Goal: Navigation & Orientation: Understand site structure

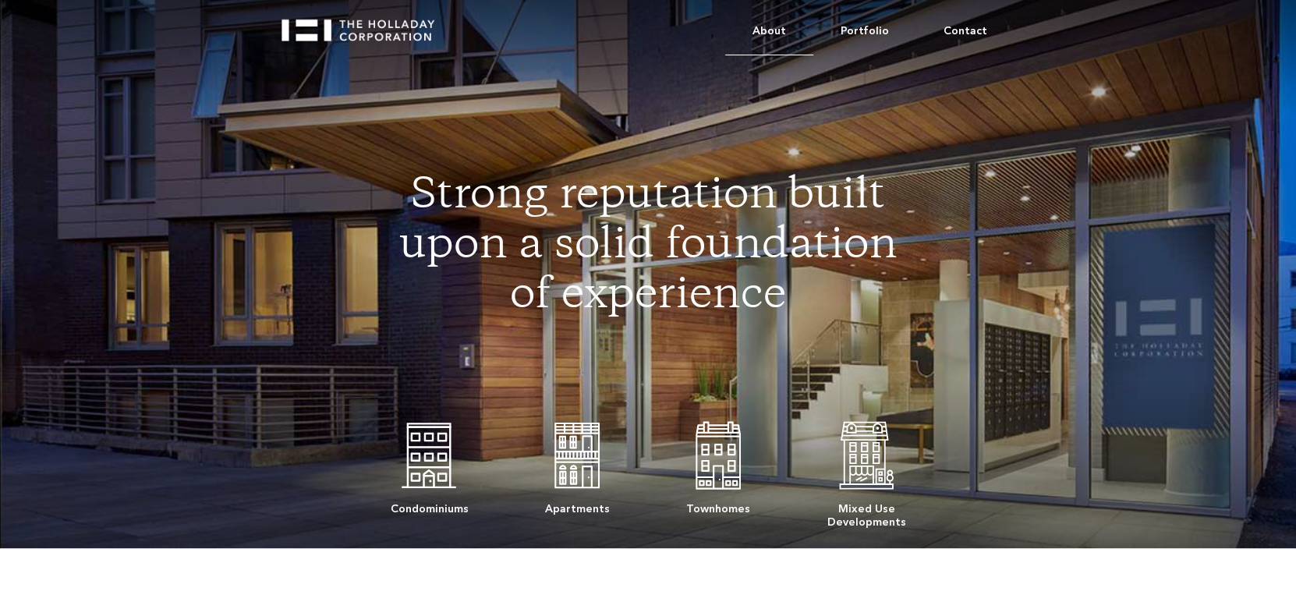
click at [786, 24] on link "About" at bounding box center [769, 32] width 88 height 48
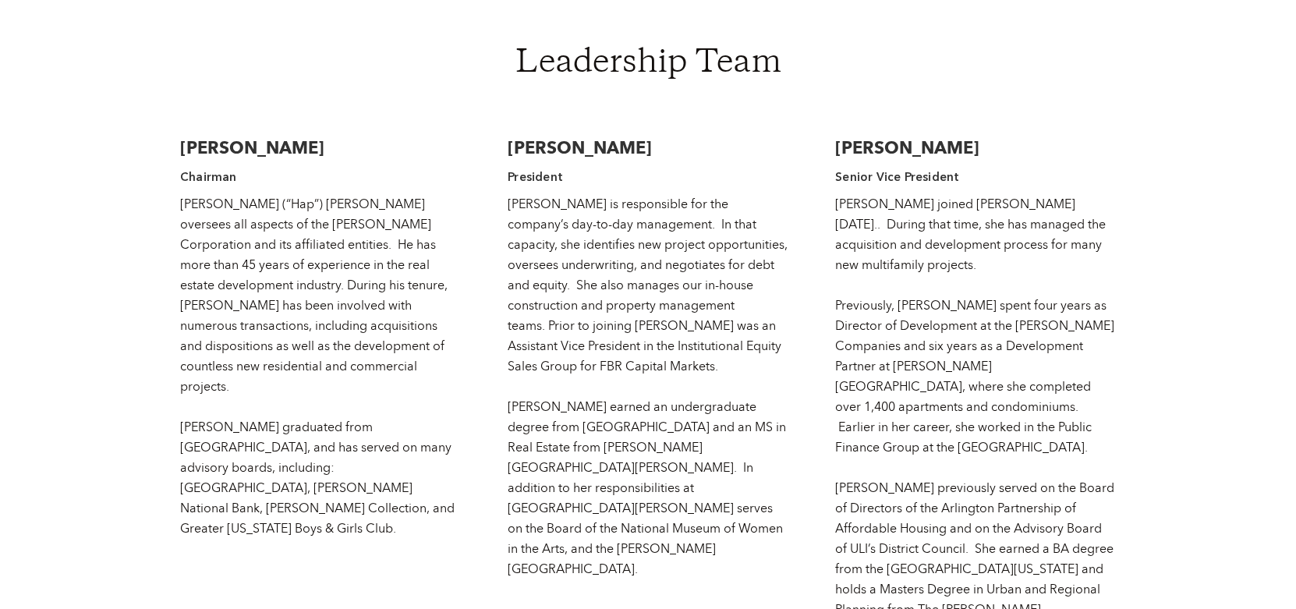
scroll to position [2417, 0]
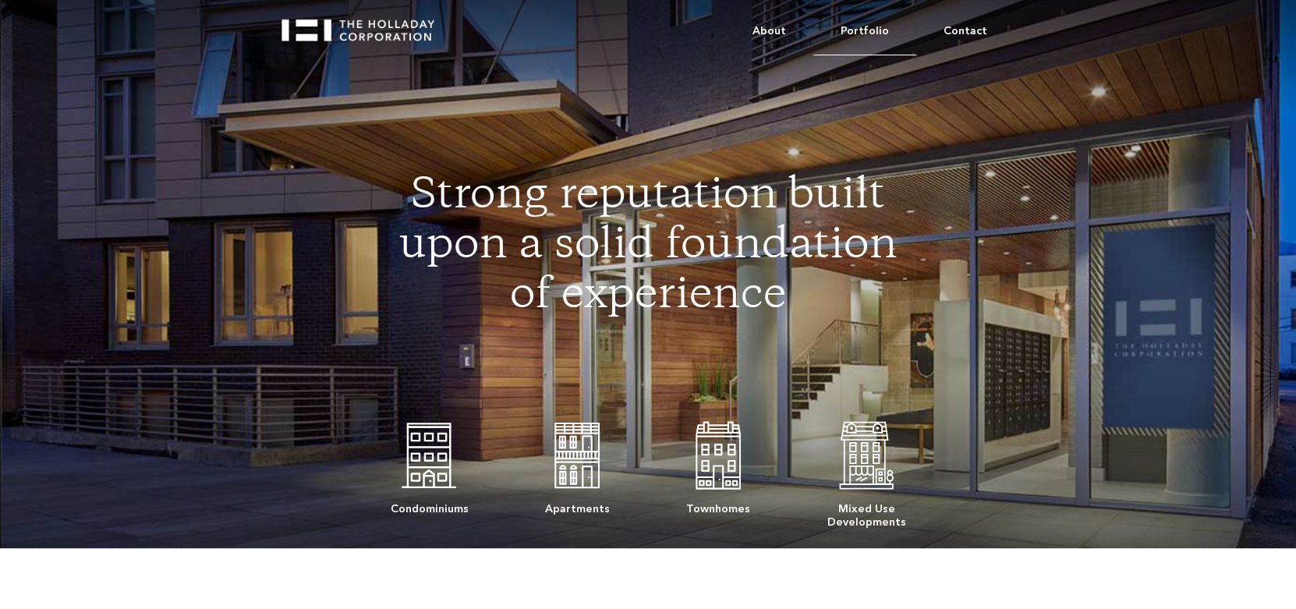
click at [872, 24] on link "Portfolio" at bounding box center [864, 32] width 103 height 48
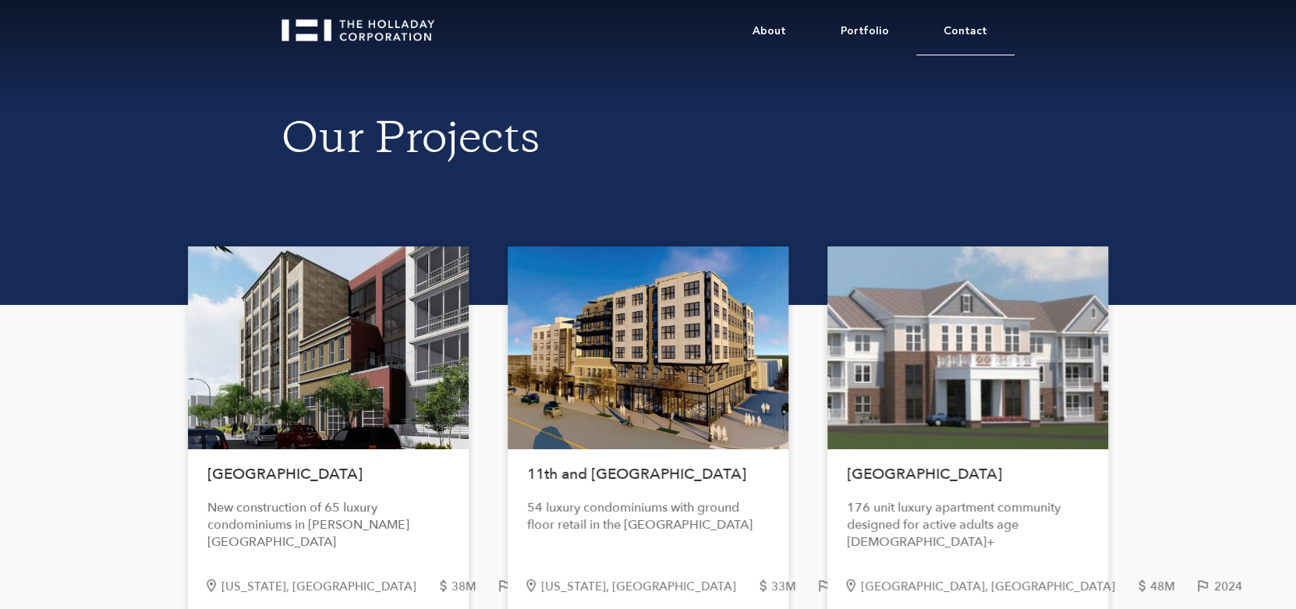
click at [965, 30] on link "Contact" at bounding box center [965, 32] width 98 height 48
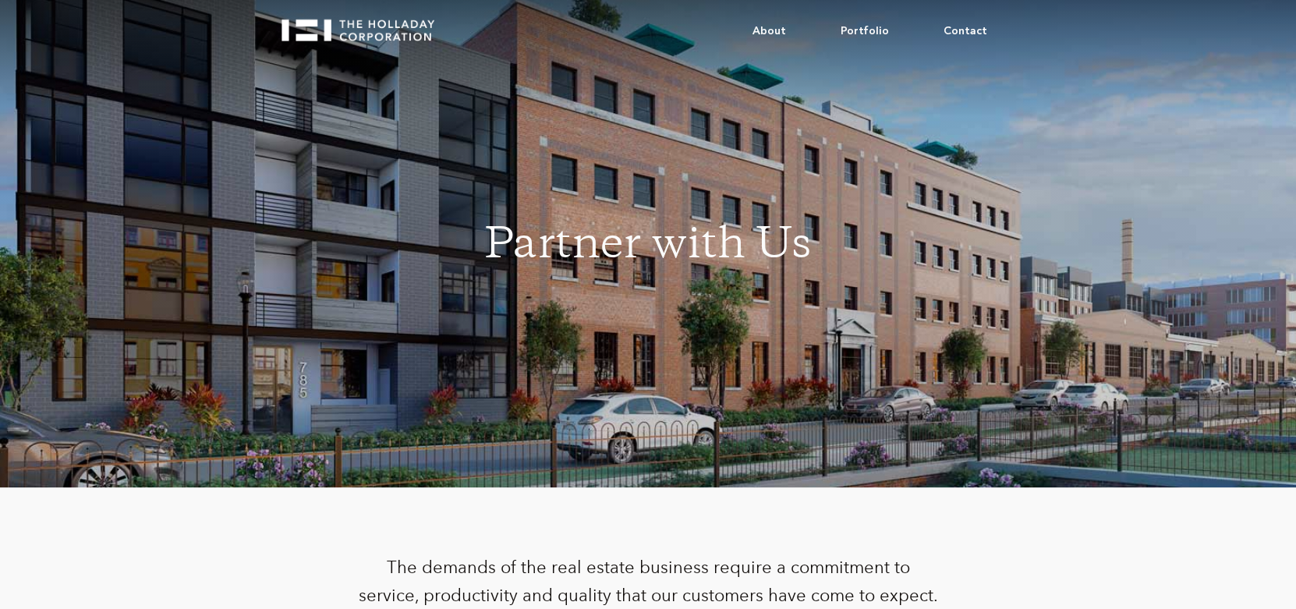
click at [395, 28] on img "home" at bounding box center [365, 25] width 167 height 34
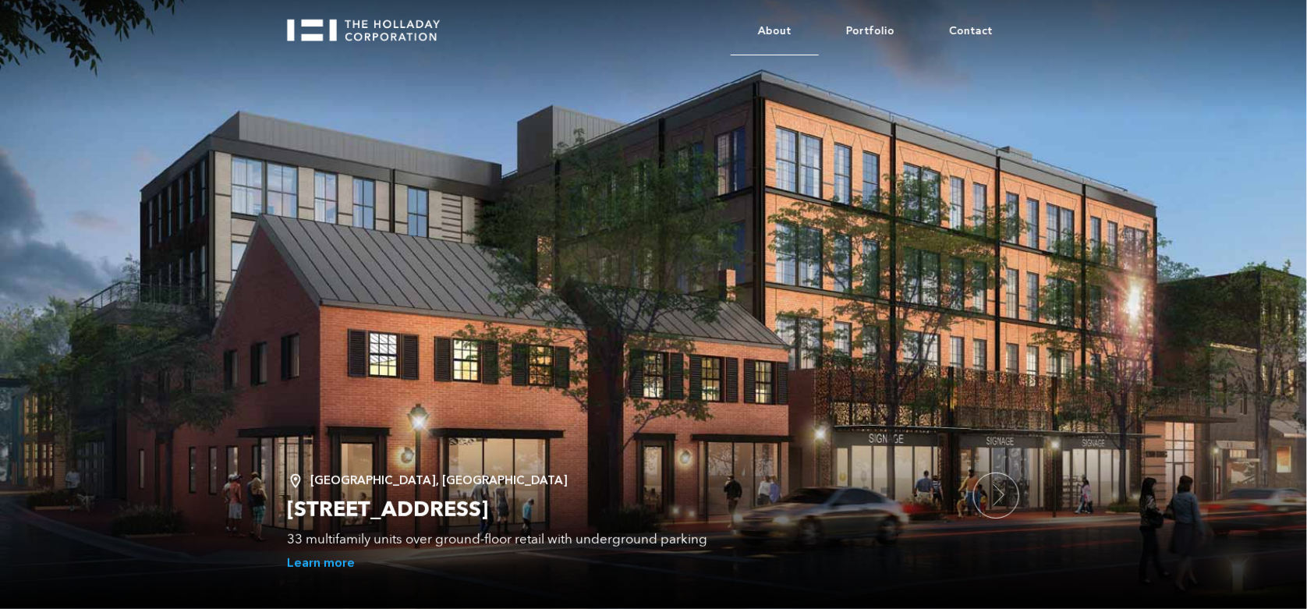
click at [782, 24] on link "About" at bounding box center [775, 32] width 88 height 48
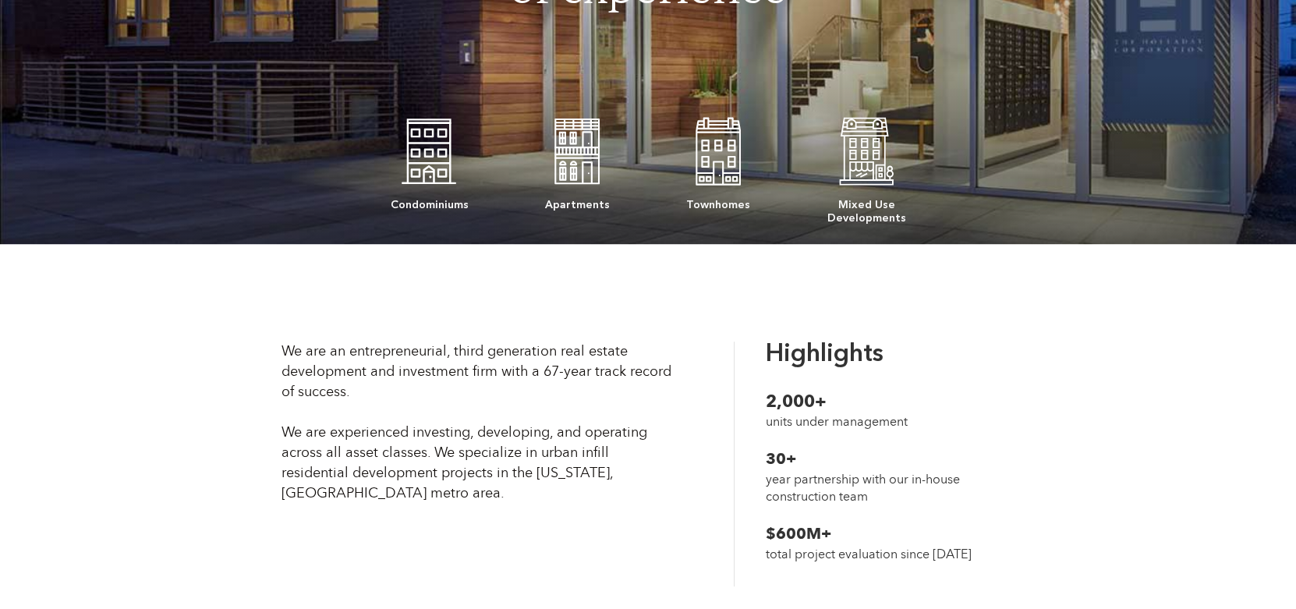
scroll to position [311, 0]
